Goal: Task Accomplishment & Management: Use online tool/utility

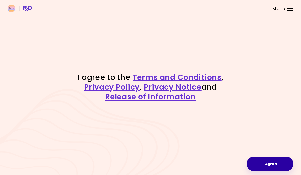
click at [264, 163] on button "I Agree" at bounding box center [269, 164] width 47 height 15
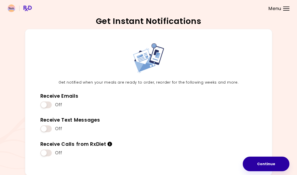
click at [264, 164] on button "Continue" at bounding box center [266, 164] width 47 height 15
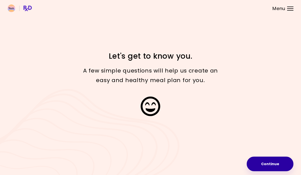
click at [264, 164] on button "Continue" at bounding box center [269, 164] width 47 height 15
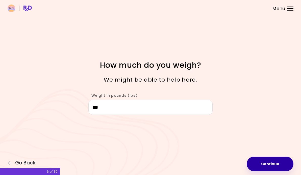
click at [264, 164] on button "Continue" at bounding box center [269, 164] width 47 height 15
select select "****"
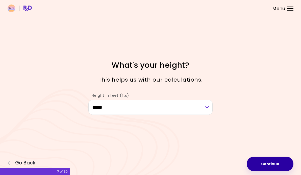
click at [264, 164] on button "Continue" at bounding box center [269, 164] width 47 height 15
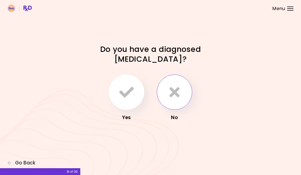
click at [176, 95] on icon "button" at bounding box center [174, 92] width 10 height 15
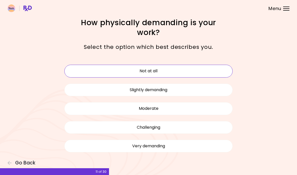
click at [186, 75] on button "Not at all" at bounding box center [148, 71] width 168 height 13
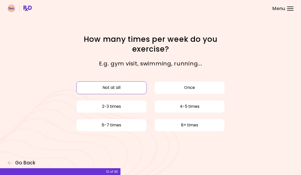
click at [141, 89] on button "Not at all" at bounding box center [111, 87] width 70 height 13
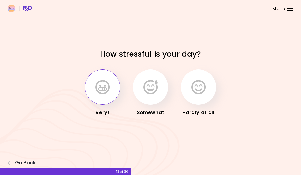
click at [111, 92] on button "button" at bounding box center [102, 87] width 35 height 35
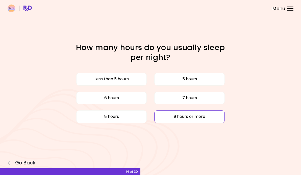
click at [162, 115] on button "9 hours or more" at bounding box center [189, 116] width 70 height 13
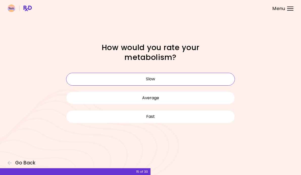
click at [172, 81] on button "Slow" at bounding box center [150, 79] width 168 height 13
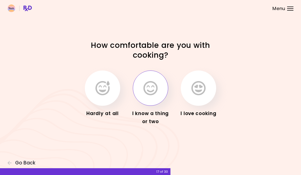
click at [159, 92] on button "button" at bounding box center [150, 88] width 35 height 35
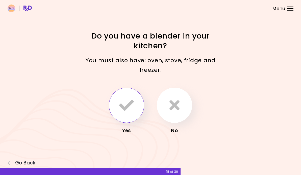
click at [138, 105] on button "button" at bounding box center [126, 105] width 35 height 35
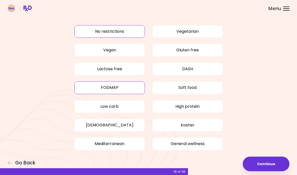
scroll to position [11, 0]
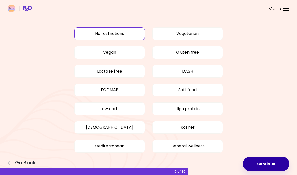
click at [268, 161] on button "Continue" at bounding box center [266, 164] width 47 height 15
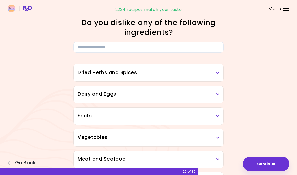
click at [218, 94] on icon at bounding box center [217, 95] width 3 height 4
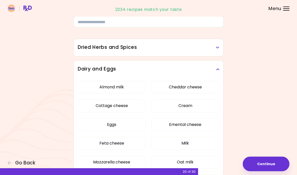
scroll to position [31, 0]
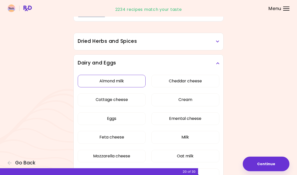
click at [139, 81] on button "Almond milk" at bounding box center [112, 81] width 68 height 13
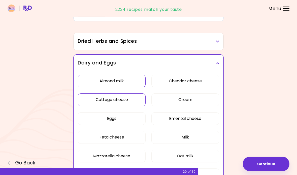
click at [135, 98] on button "Cottage cheese" at bounding box center [112, 100] width 68 height 13
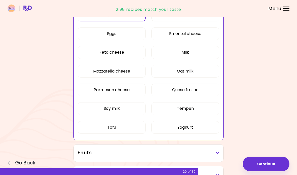
scroll to position [119, 0]
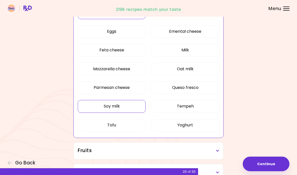
click at [143, 108] on button "Soy milk" at bounding box center [112, 106] width 68 height 13
click at [143, 125] on button "Tofu" at bounding box center [112, 125] width 68 height 13
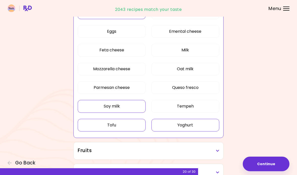
click at [172, 126] on button "Yoghurt" at bounding box center [185, 125] width 68 height 13
click at [180, 108] on button "Tempeh" at bounding box center [185, 106] width 68 height 13
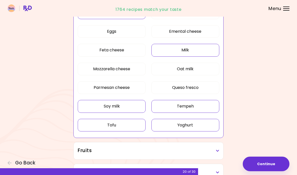
click at [206, 51] on button "Milk" at bounding box center [185, 50] width 68 height 13
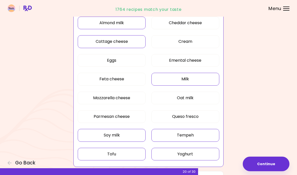
scroll to position [90, 0]
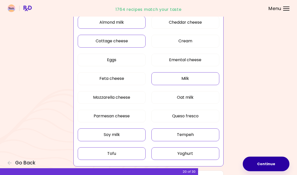
click at [259, 161] on button "Continue" at bounding box center [266, 164] width 47 height 15
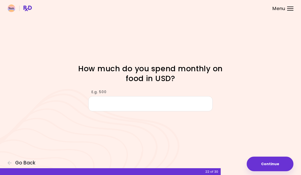
click at [201, 105] on input "E.g. 500" at bounding box center [150, 103] width 124 height 15
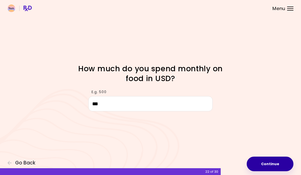
type input "***"
click at [275, 163] on button "Continue" at bounding box center [269, 164] width 47 height 15
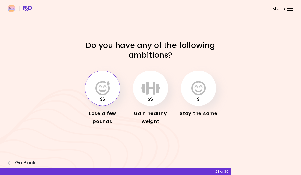
click at [105, 92] on icon "button" at bounding box center [102, 88] width 14 height 15
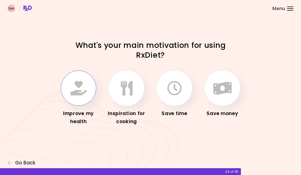
click at [90, 94] on button "button" at bounding box center [78, 88] width 35 height 35
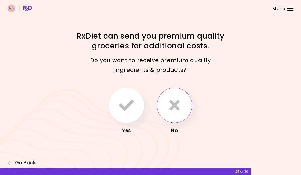
click at [171, 104] on icon "button" at bounding box center [174, 105] width 10 height 15
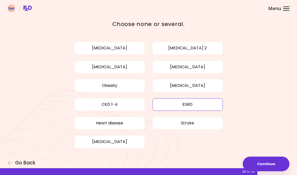
scroll to position [22, 0]
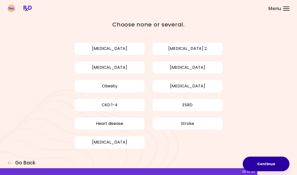
click at [264, 164] on button "Continue" at bounding box center [266, 164] width 47 height 15
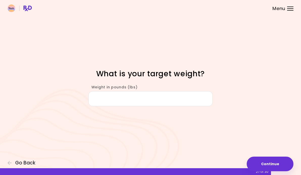
click at [199, 100] on input "Weight in pounds (lbs)" at bounding box center [150, 98] width 124 height 15
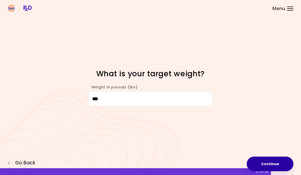
type input "***"
click at [263, 161] on button "Continue" at bounding box center [269, 164] width 47 height 15
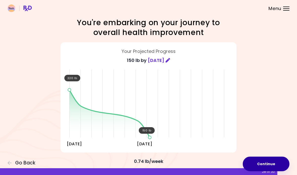
click at [263, 161] on button "Continue" at bounding box center [266, 164] width 47 height 15
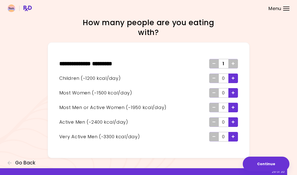
click at [263, 128] on div "Focusable invisible element How many people are you eating with? ** * **** * **…" at bounding box center [148, 88] width 297 height 176
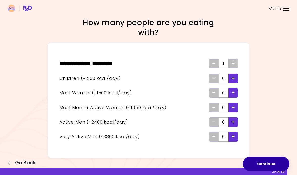
click at [266, 164] on button "Continue" at bounding box center [266, 164] width 47 height 15
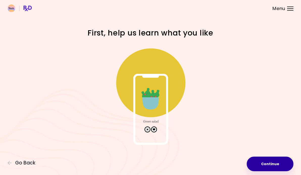
click at [266, 164] on button "Continue" at bounding box center [269, 164] width 47 height 15
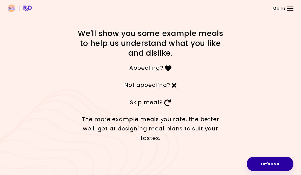
click at [265, 164] on button "Let's Do It" at bounding box center [269, 164] width 47 height 15
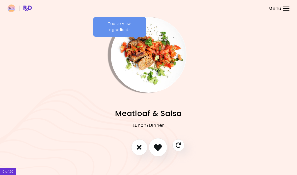
click at [159, 150] on icon "I like this recipe" at bounding box center [158, 147] width 8 height 8
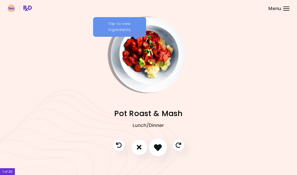
click at [159, 150] on icon "I like this recipe" at bounding box center [158, 147] width 8 height 8
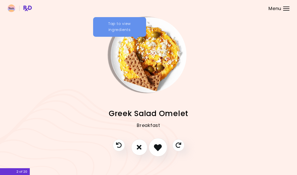
click at [159, 150] on icon "I like this recipe" at bounding box center [158, 147] width 8 height 8
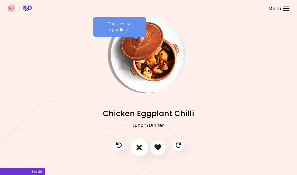
click at [141, 148] on icon "I don't like this recipe" at bounding box center [139, 147] width 6 height 8
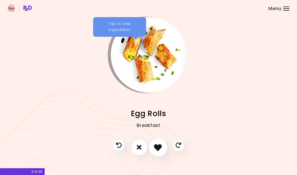
click at [160, 145] on icon "I like this recipe" at bounding box center [158, 147] width 8 height 8
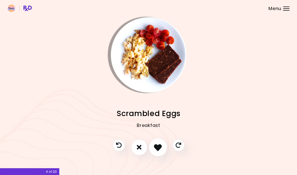
click at [160, 145] on icon "I like this recipe" at bounding box center [158, 147] width 8 height 8
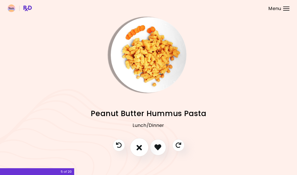
click at [143, 147] on button "I don't like this recipe" at bounding box center [139, 147] width 19 height 19
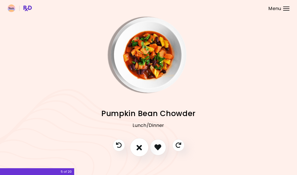
click at [138, 147] on icon "I don't like this recipe" at bounding box center [139, 147] width 6 height 8
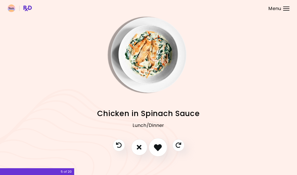
click at [156, 145] on icon "I like this recipe" at bounding box center [158, 147] width 8 height 8
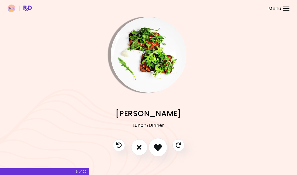
click at [156, 145] on icon "I like this recipe" at bounding box center [158, 147] width 8 height 8
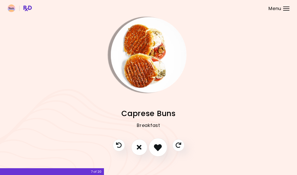
click at [155, 145] on icon "I like this recipe" at bounding box center [158, 147] width 8 height 8
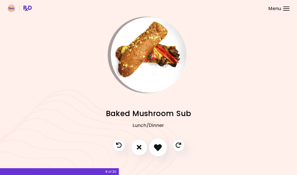
click at [155, 145] on icon "I like this recipe" at bounding box center [158, 147] width 8 height 8
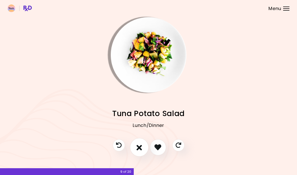
click at [141, 147] on icon "I don't like this recipe" at bounding box center [139, 147] width 6 height 8
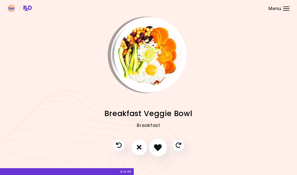
click at [156, 146] on icon "I like this recipe" at bounding box center [158, 147] width 8 height 8
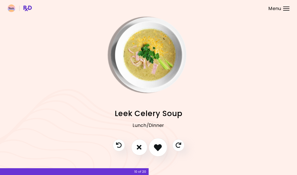
click at [156, 146] on icon "I like this recipe" at bounding box center [158, 147] width 8 height 8
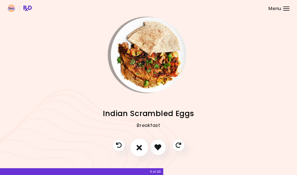
click at [144, 145] on button "I don't like this recipe" at bounding box center [139, 147] width 19 height 19
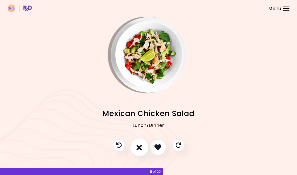
click at [144, 145] on button "I don't like this recipe" at bounding box center [139, 147] width 19 height 19
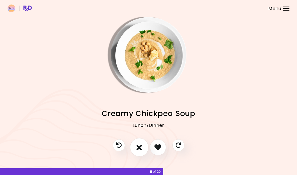
click at [144, 145] on button "I don't like this recipe" at bounding box center [139, 147] width 19 height 19
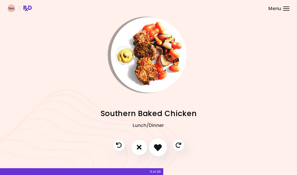
click at [154, 145] on button "I like this recipe" at bounding box center [158, 147] width 19 height 19
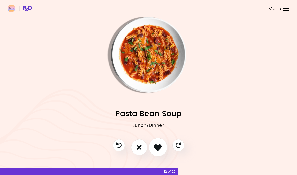
click at [153, 145] on button "I like this recipe" at bounding box center [158, 147] width 19 height 19
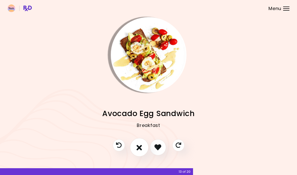
click at [140, 148] on icon "I don't like this recipe" at bounding box center [139, 147] width 6 height 8
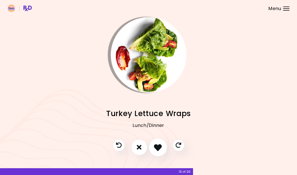
click at [155, 148] on icon "I like this recipe" at bounding box center [158, 147] width 8 height 8
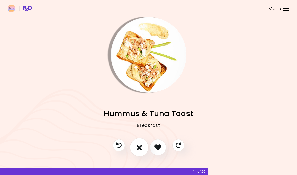
click at [142, 148] on button "I don't like this recipe" at bounding box center [139, 147] width 19 height 19
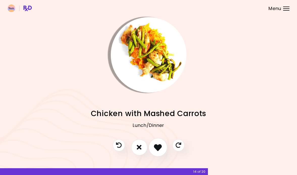
click at [156, 148] on icon "I like this recipe" at bounding box center [158, 147] width 8 height 8
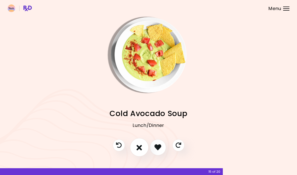
click at [140, 148] on icon "I don't like this recipe" at bounding box center [139, 147] width 6 height 8
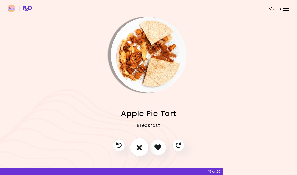
click at [140, 148] on icon "I don't like this recipe" at bounding box center [139, 147] width 6 height 8
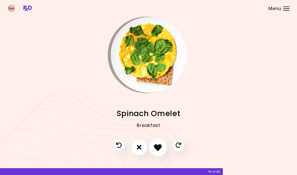
click at [155, 147] on icon "I like this recipe" at bounding box center [158, 147] width 8 height 8
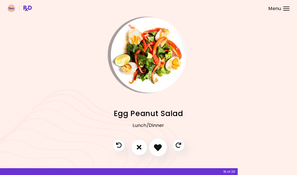
click at [155, 147] on icon "I like this recipe" at bounding box center [158, 147] width 8 height 8
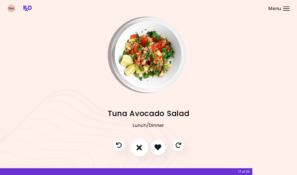
click at [140, 147] on icon "I don't like this recipe" at bounding box center [139, 147] width 6 height 8
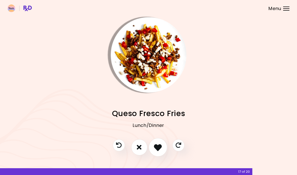
click at [158, 146] on icon "I like this recipe" at bounding box center [158, 147] width 8 height 8
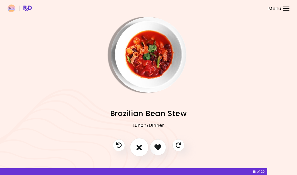
click at [142, 148] on button "I don't like this recipe" at bounding box center [139, 147] width 19 height 19
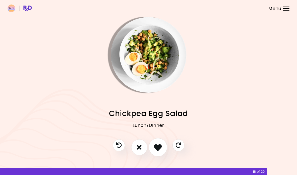
click at [156, 147] on icon "I like this recipe" at bounding box center [158, 147] width 8 height 8
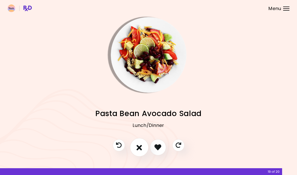
click at [142, 149] on button "I don't like this recipe" at bounding box center [139, 147] width 19 height 19
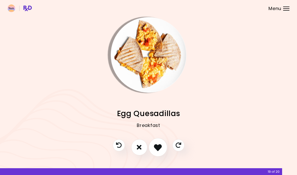
click at [156, 149] on icon "I like this recipe" at bounding box center [158, 147] width 8 height 8
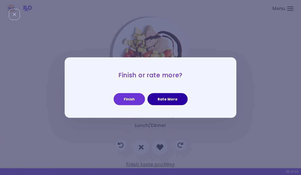
click at [172, 98] on button "Rate More" at bounding box center [167, 99] width 40 height 12
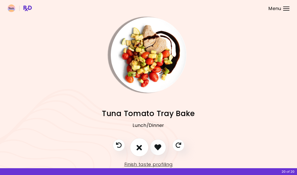
click at [140, 145] on icon "I don't like this recipe" at bounding box center [139, 147] width 6 height 8
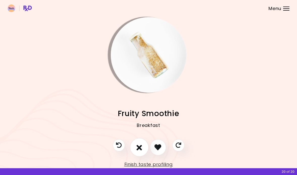
click at [140, 146] on icon "I don't like this recipe" at bounding box center [139, 147] width 6 height 8
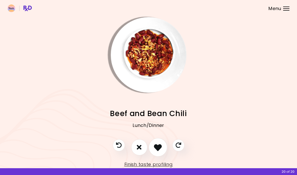
click at [158, 146] on icon "I like this recipe" at bounding box center [158, 147] width 8 height 8
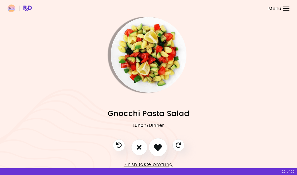
click at [158, 146] on icon "I like this recipe" at bounding box center [158, 147] width 8 height 8
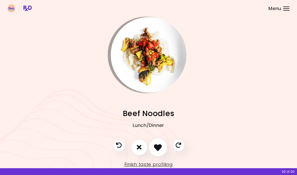
click at [158, 146] on icon "I like this recipe" at bounding box center [158, 147] width 8 height 8
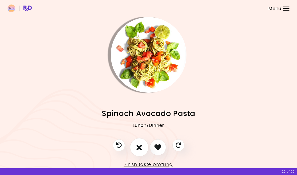
click at [140, 146] on icon "I don't like this recipe" at bounding box center [139, 147] width 6 height 8
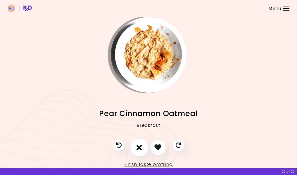
click at [140, 146] on icon "I don't like this recipe" at bounding box center [139, 147] width 6 height 8
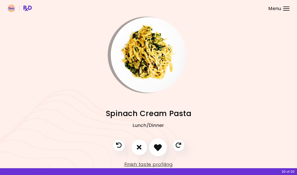
click at [158, 145] on icon "I like this recipe" at bounding box center [158, 147] width 8 height 8
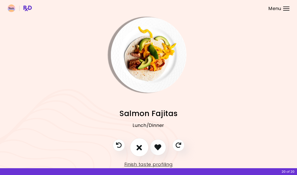
click at [139, 145] on icon "I don't like this recipe" at bounding box center [139, 147] width 6 height 8
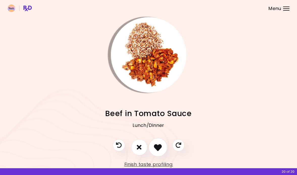
click at [157, 145] on icon "I like this recipe" at bounding box center [158, 147] width 8 height 8
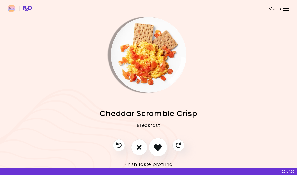
click at [157, 145] on icon "I like this recipe" at bounding box center [158, 147] width 8 height 8
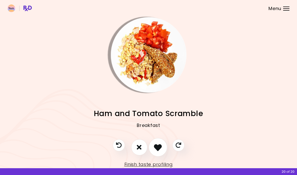
click at [157, 145] on icon "I like this recipe" at bounding box center [158, 147] width 8 height 8
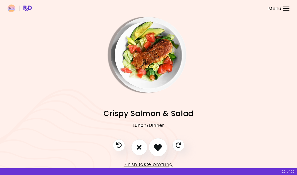
click at [157, 145] on icon "I like this recipe" at bounding box center [158, 147] width 8 height 8
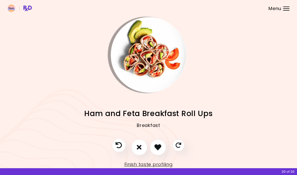
click at [121, 145] on icon "Previous recipe" at bounding box center [118, 145] width 6 height 6
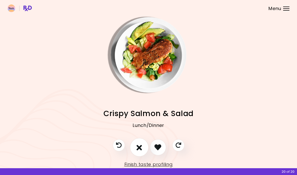
click at [137, 144] on icon "I don't like this recipe" at bounding box center [139, 147] width 6 height 8
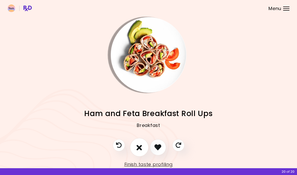
click at [140, 145] on icon "I don't like this recipe" at bounding box center [139, 147] width 6 height 8
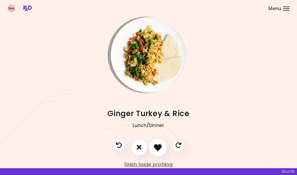
click at [156, 145] on icon "I like this recipe" at bounding box center [158, 147] width 8 height 8
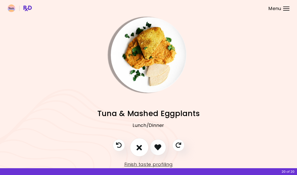
click at [139, 146] on icon "I don't like this recipe" at bounding box center [139, 147] width 6 height 8
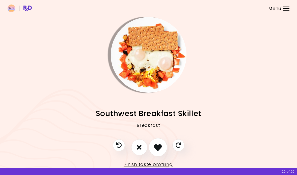
click at [160, 145] on icon "I like this recipe" at bounding box center [158, 147] width 8 height 8
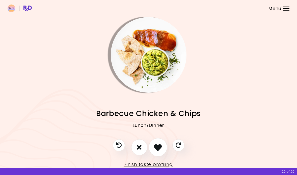
click at [160, 145] on icon "I like this recipe" at bounding box center [158, 147] width 8 height 8
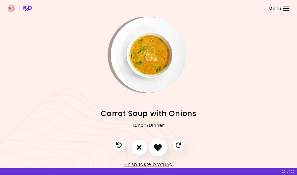
click at [156, 146] on icon "I like this recipe" at bounding box center [158, 147] width 8 height 8
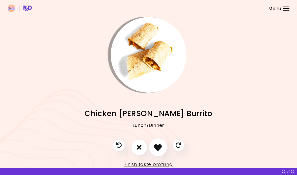
click at [156, 146] on icon "I like this recipe" at bounding box center [158, 147] width 8 height 8
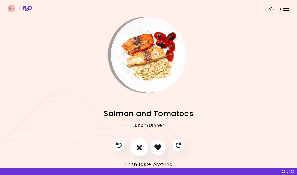
click at [137, 146] on icon "I don't like this recipe" at bounding box center [139, 147] width 6 height 8
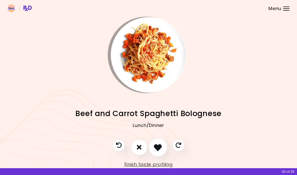
click at [156, 145] on icon "I like this recipe" at bounding box center [158, 147] width 8 height 8
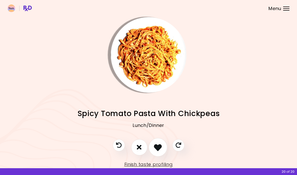
click at [155, 145] on icon "I like this recipe" at bounding box center [158, 147] width 8 height 8
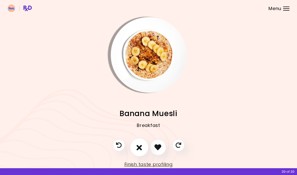
click at [141, 146] on icon "I don't like this recipe" at bounding box center [139, 147] width 6 height 8
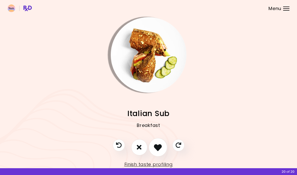
click at [158, 145] on icon "I like this recipe" at bounding box center [158, 147] width 8 height 8
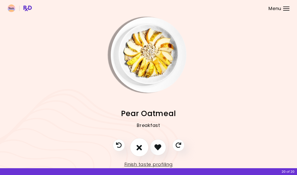
click at [139, 146] on icon "I don't like this recipe" at bounding box center [139, 147] width 6 height 8
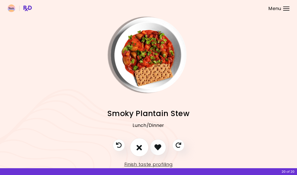
click at [139, 146] on icon "I don't like this recipe" at bounding box center [139, 147] width 6 height 8
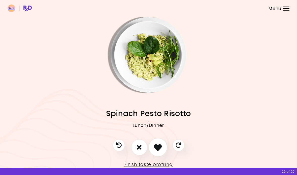
click at [157, 145] on icon "I like this recipe" at bounding box center [158, 147] width 8 height 8
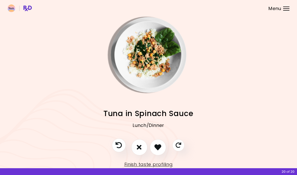
click at [119, 144] on icon "Previous recipe" at bounding box center [118, 145] width 6 height 6
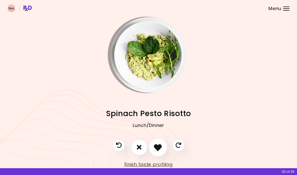
click at [157, 146] on icon "I like this recipe" at bounding box center [158, 147] width 8 height 8
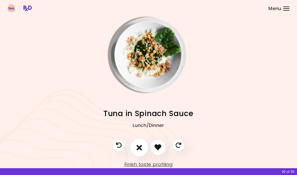
click at [139, 144] on icon "I don't like this recipe" at bounding box center [139, 147] width 6 height 8
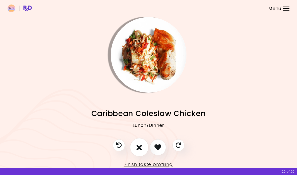
click at [139, 144] on icon "I don't like this recipe" at bounding box center [139, 147] width 6 height 8
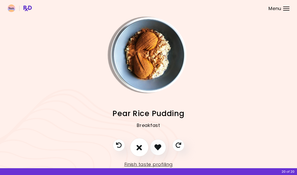
click at [138, 146] on icon "I don't like this recipe" at bounding box center [139, 147] width 6 height 8
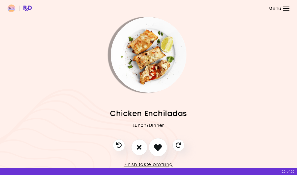
click at [157, 146] on icon "I like this recipe" at bounding box center [158, 147] width 8 height 8
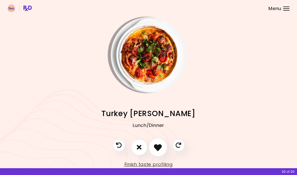
click at [157, 145] on icon "I like this recipe" at bounding box center [158, 147] width 8 height 8
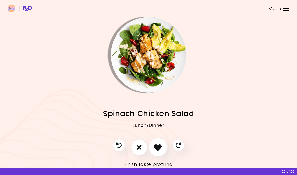
click at [157, 145] on icon "I like this recipe" at bounding box center [158, 147] width 8 height 8
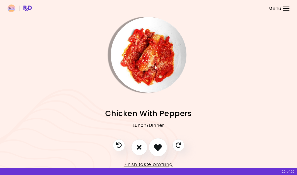
click at [157, 145] on icon "I like this recipe" at bounding box center [158, 147] width 8 height 8
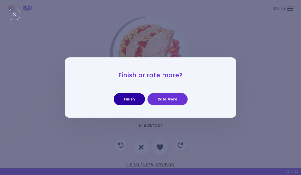
click at [131, 99] on button "Finish" at bounding box center [128, 99] width 31 height 12
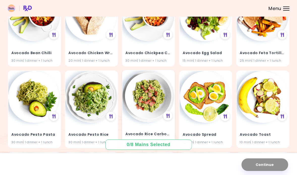
scroll to position [155, 0]
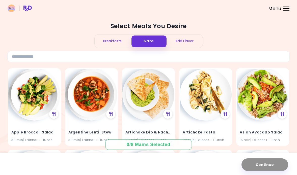
click at [188, 41] on div "Add Flavor" at bounding box center [184, 41] width 36 height 13
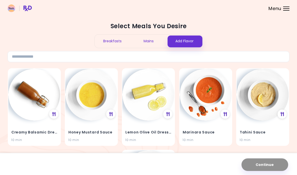
click at [285, 8] on div at bounding box center [286, 8] width 6 height 1
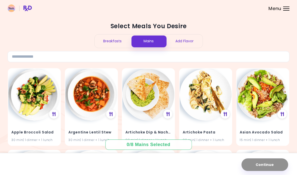
click at [110, 156] on div "Continue" at bounding box center [148, 164] width 297 height 22
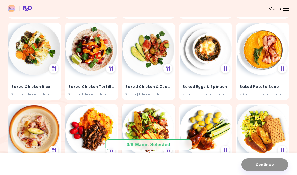
scroll to position [454, 0]
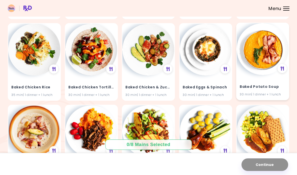
click at [265, 83] on h4 "Baked Potato Soup" at bounding box center [263, 87] width 46 height 8
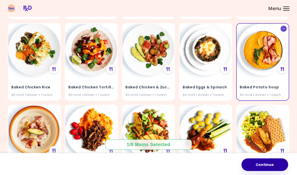
click at [270, 164] on button "Continue" at bounding box center [264, 165] width 47 height 13
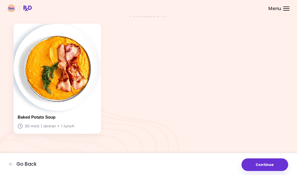
scroll to position [20, 0]
click at [70, 85] on img at bounding box center [57, 66] width 87 height 87
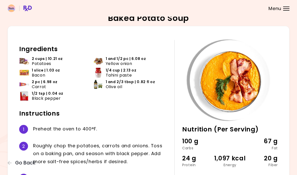
scroll to position [4, 0]
